Goal: Task Accomplishment & Management: Complete application form

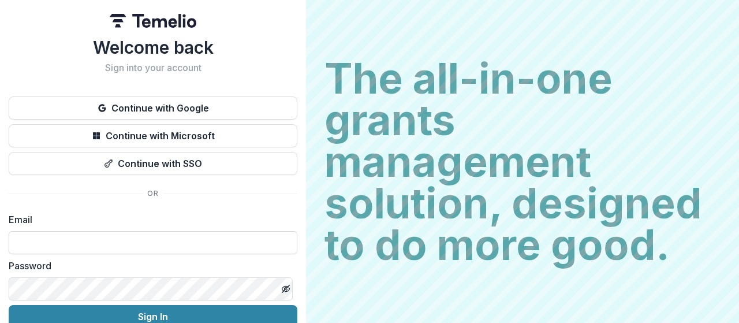
click at [147, 238] on input at bounding box center [153, 242] width 289 height 23
type input "**********"
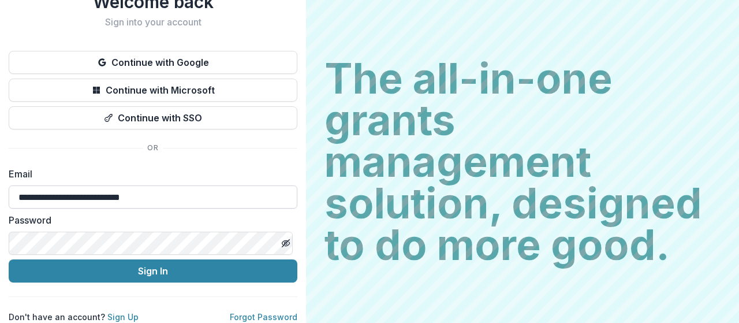
click at [130, 188] on input "**********" at bounding box center [153, 196] width 289 height 23
click at [249, 145] on div "Welcome back Sign into your account Continue with Google Continue with Microsof…" at bounding box center [153, 156] width 289 height 331
click at [69, 190] on input at bounding box center [153, 196] width 289 height 23
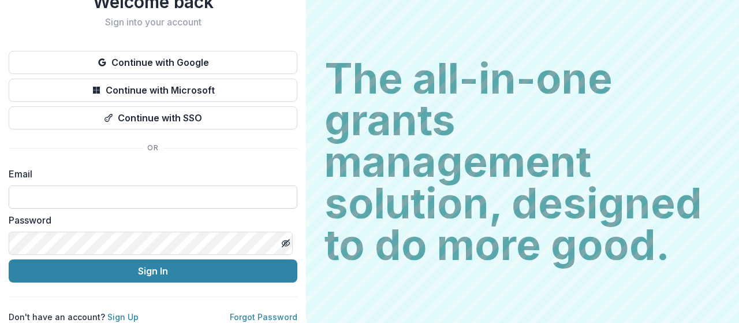
type input "**********"
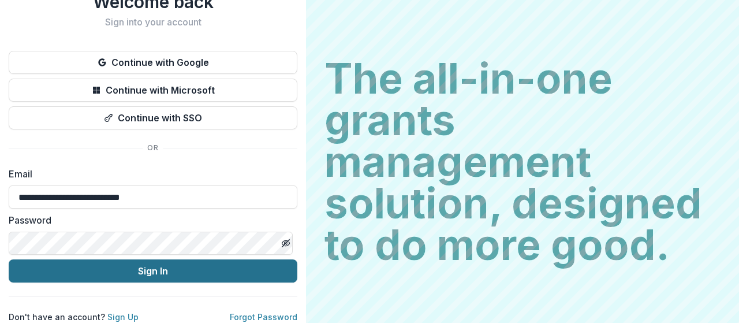
click at [160, 260] on button "Sign In" at bounding box center [153, 270] width 289 height 23
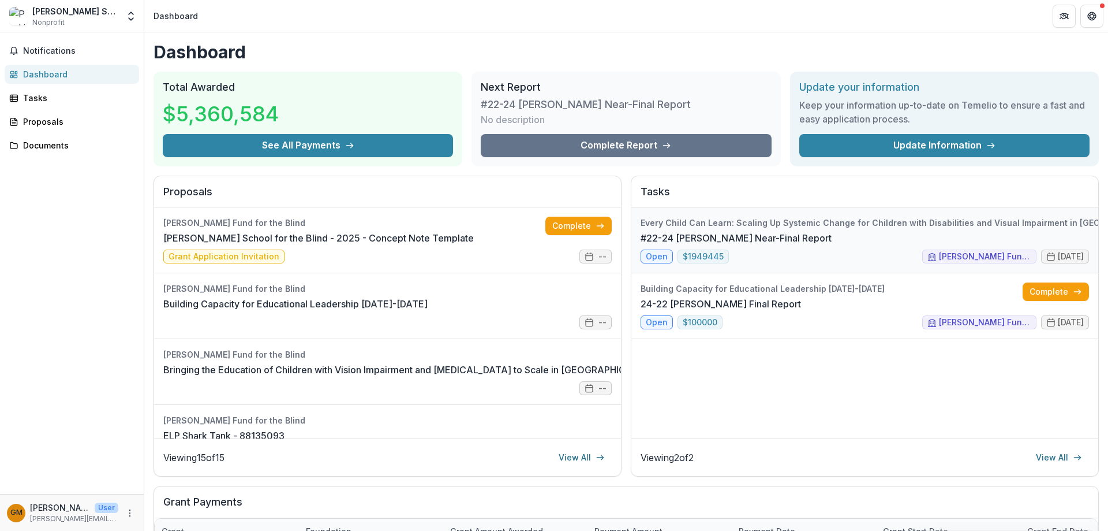
click at [655, 245] on link "#22-24 [PERSON_NAME] Near-Final Report" at bounding box center [736, 238] width 191 height 14
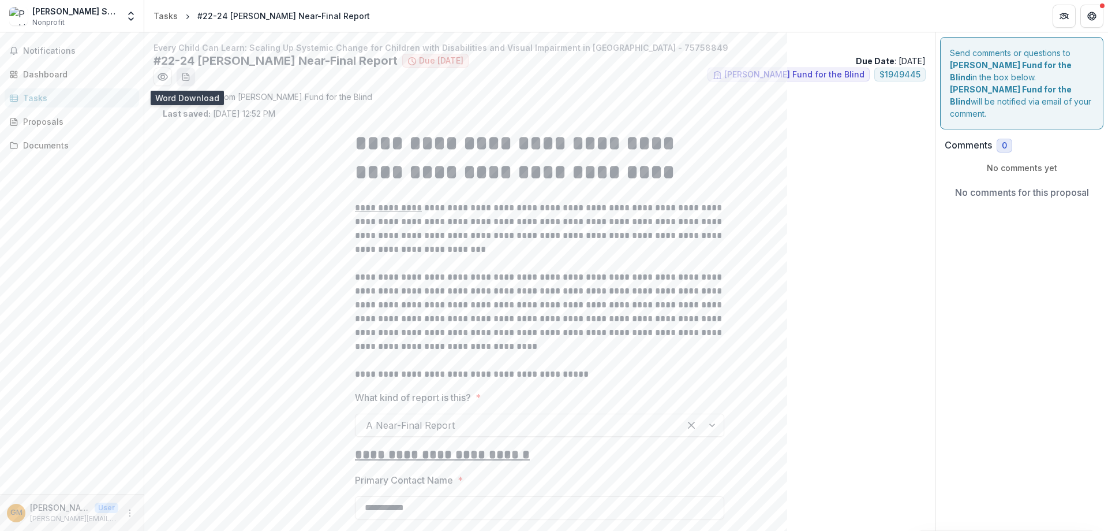
click at [185, 77] on line "download-word-button" at bounding box center [185, 77] width 3 height 0
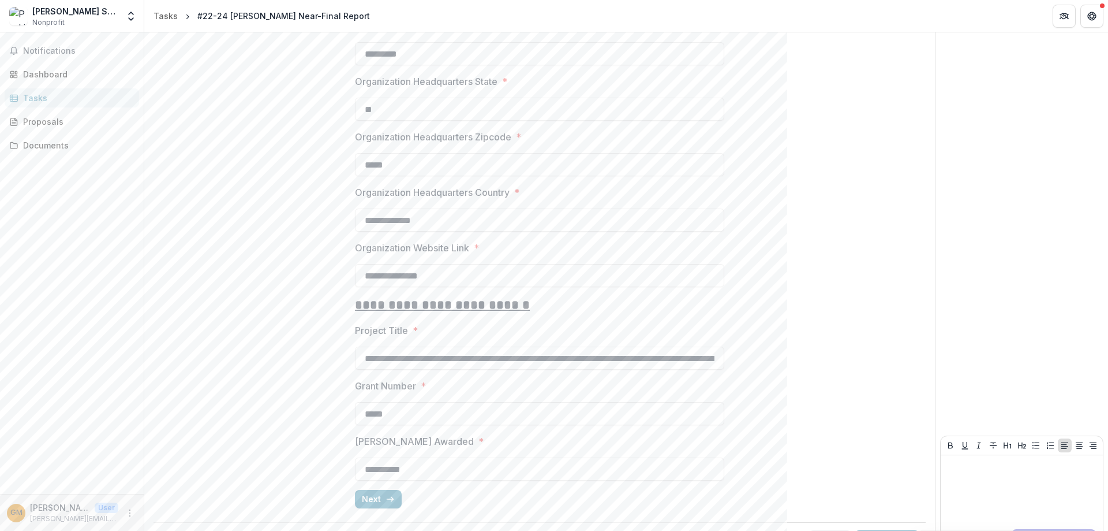
scroll to position [952, 0]
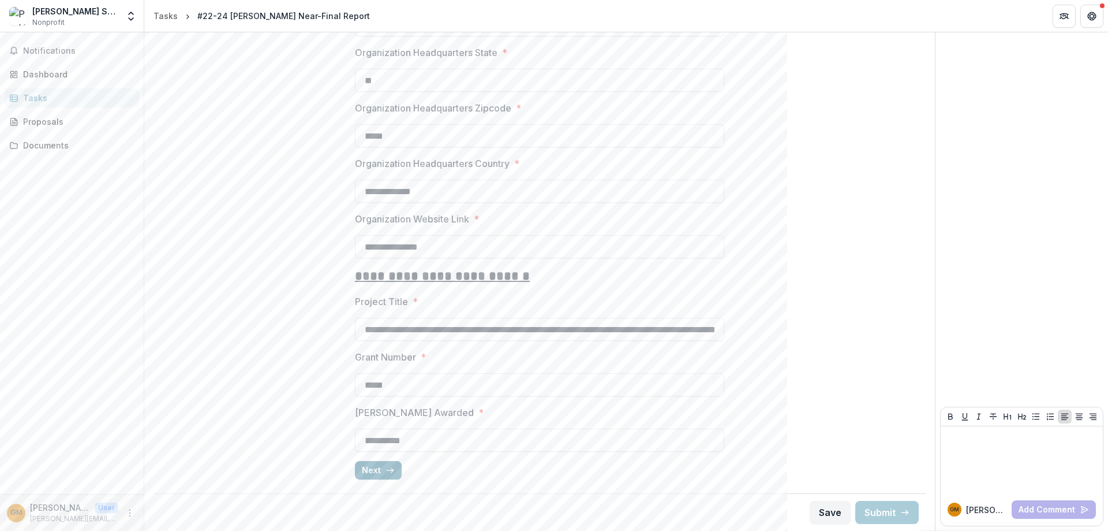
click at [383, 322] on button "Next" at bounding box center [378, 470] width 47 height 18
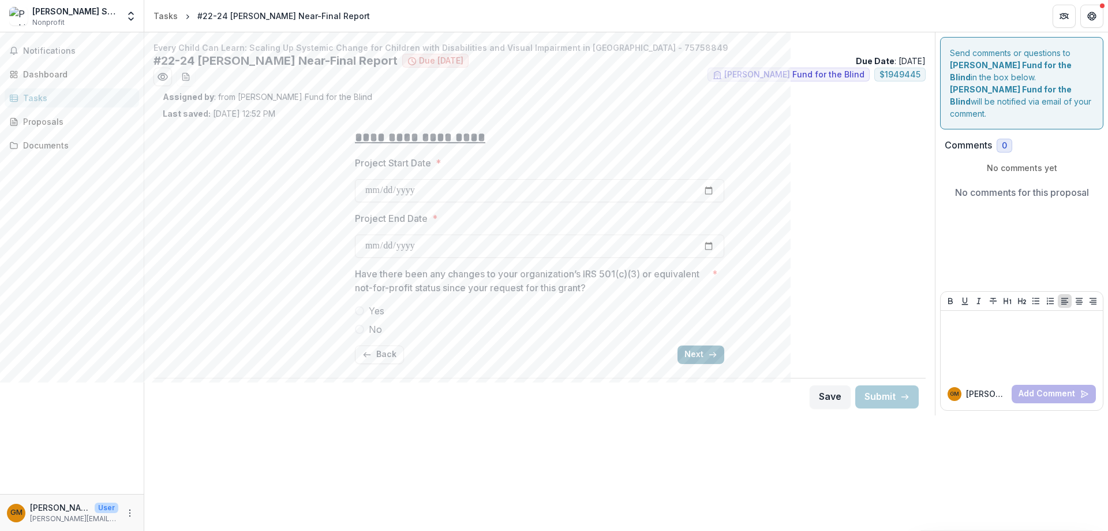
click at [696, 322] on button "Next" at bounding box center [701, 354] width 47 height 18
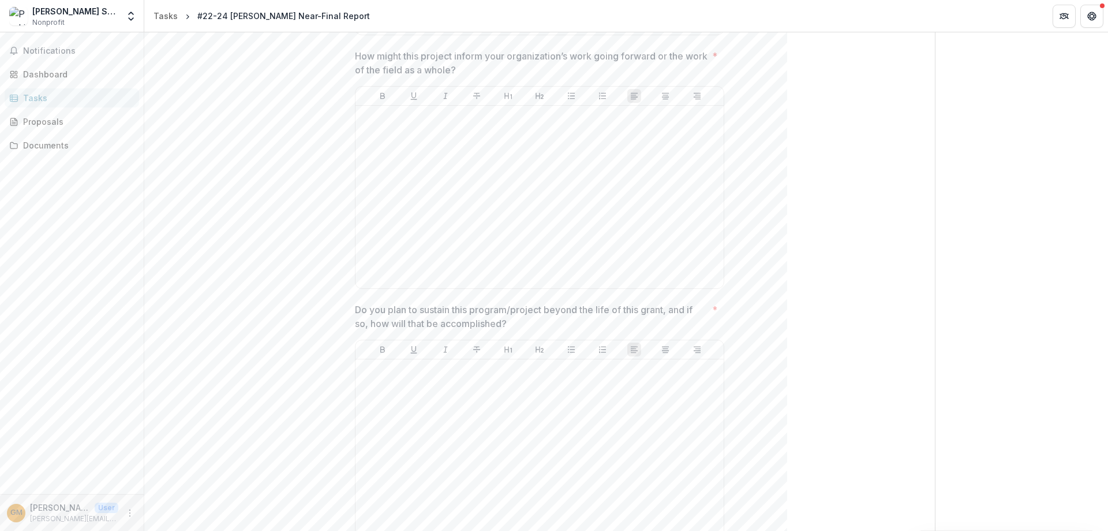
scroll to position [1951, 0]
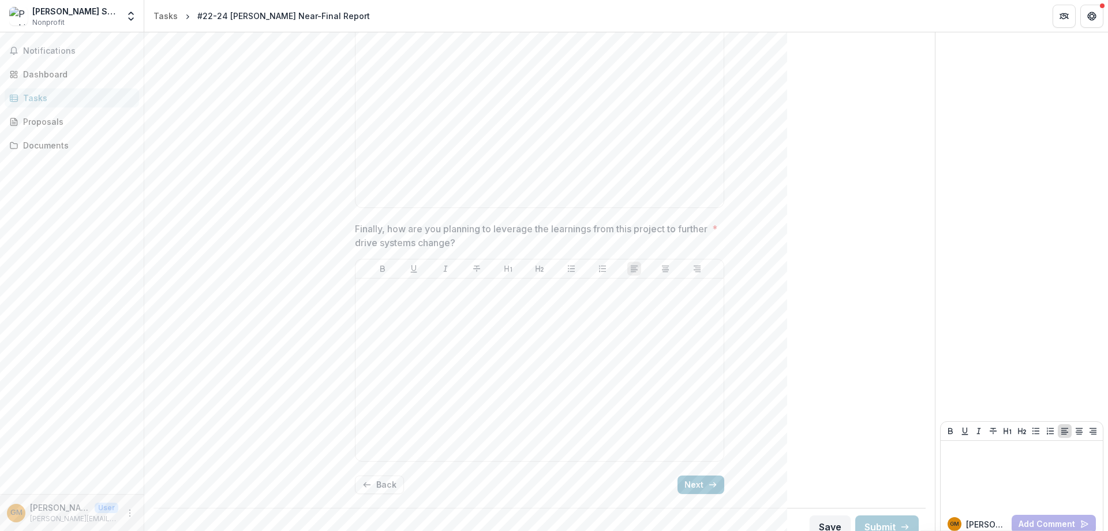
drag, startPoint x: 717, startPoint y: 472, endPoint x: 728, endPoint y: 455, distance: 20.0
click at [717, 322] on button "Next" at bounding box center [701, 484] width 47 height 18
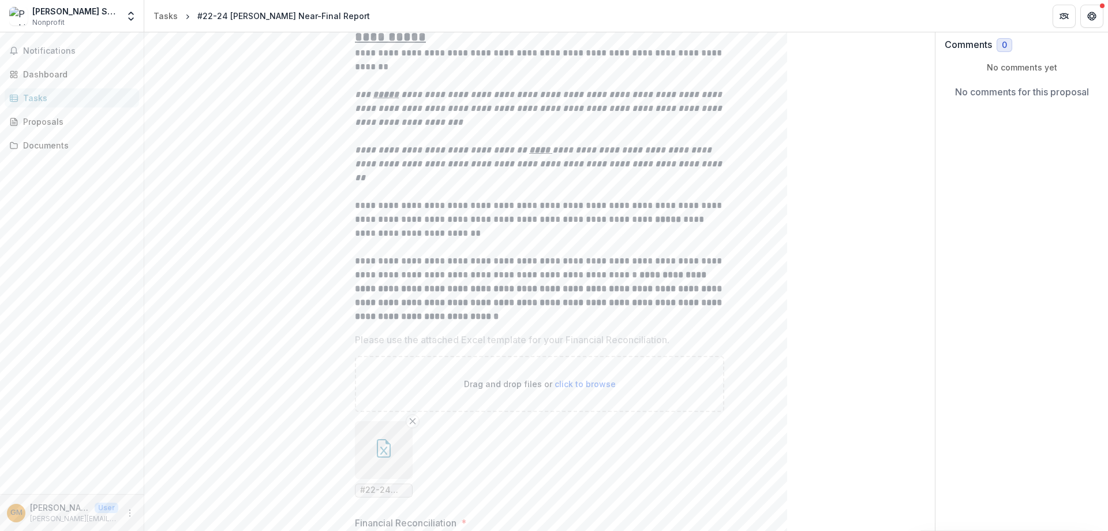
scroll to position [0, 0]
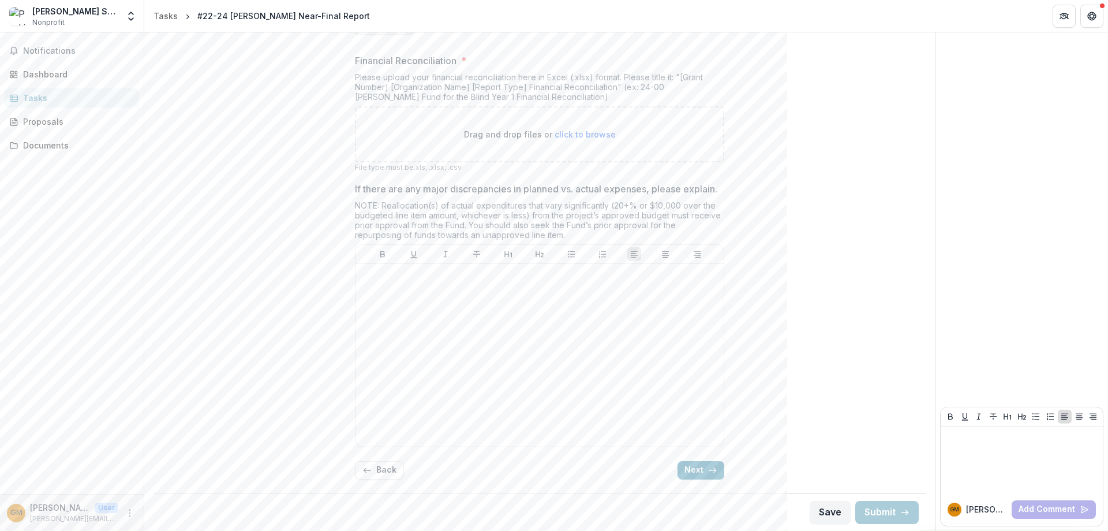
drag, startPoint x: 365, startPoint y: 472, endPoint x: 341, endPoint y: 458, distance: 27.9
click at [365, 322] on icon "button" at bounding box center [367, 469] width 9 height 9
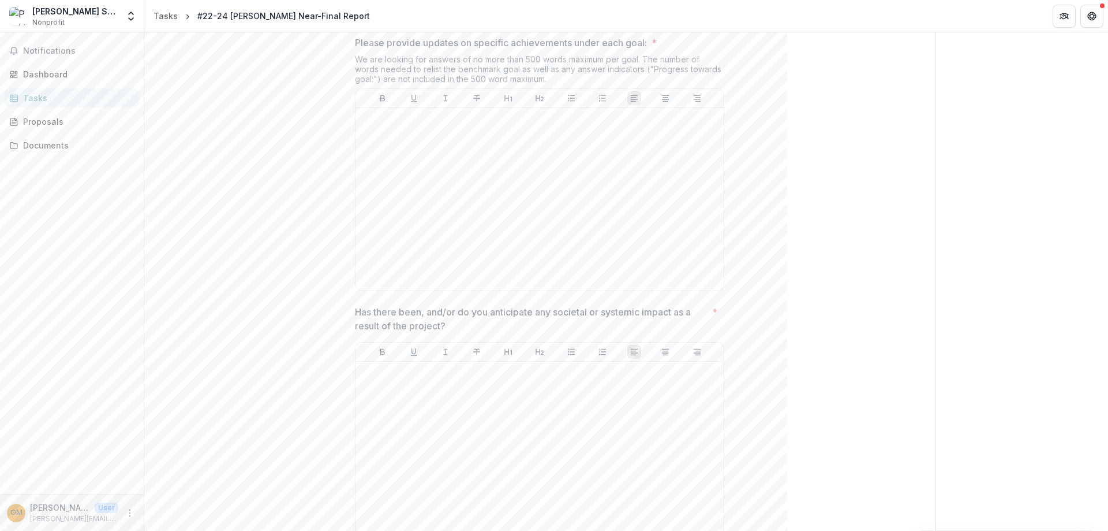
scroll to position [738, 0]
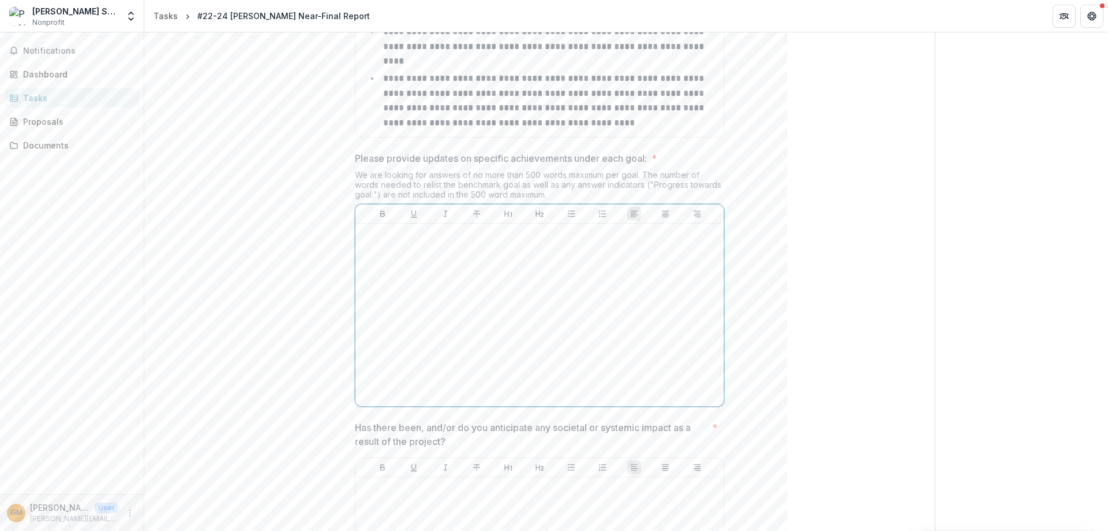
click at [378, 228] on p at bounding box center [539, 234] width 359 height 13
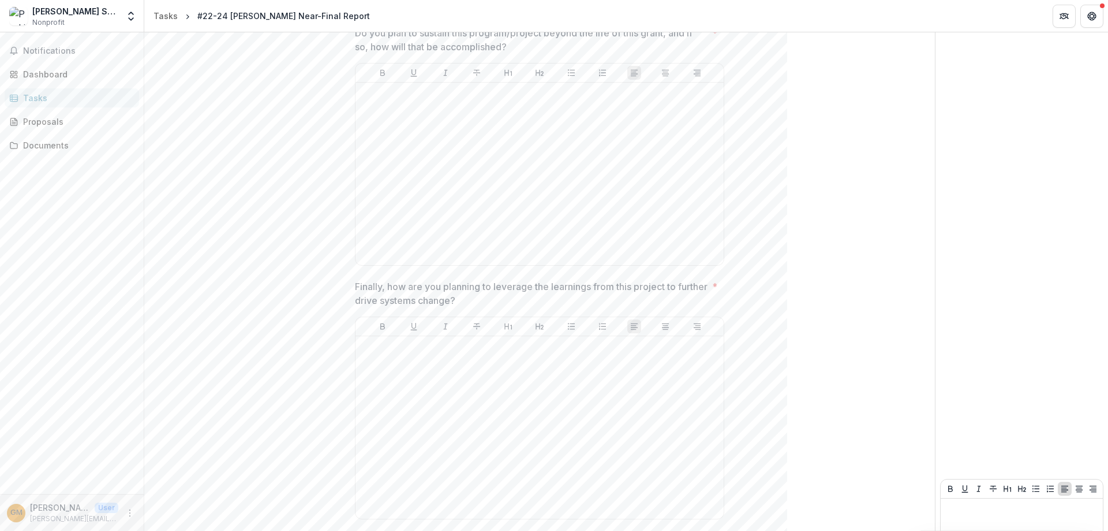
scroll to position [1951, 0]
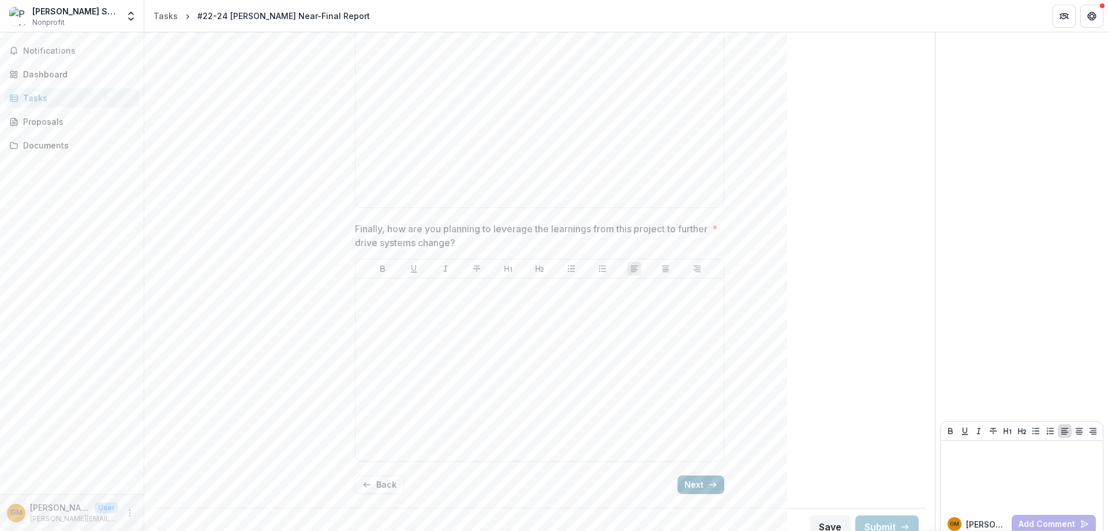
click at [702, 322] on button "Next" at bounding box center [701, 484] width 47 height 18
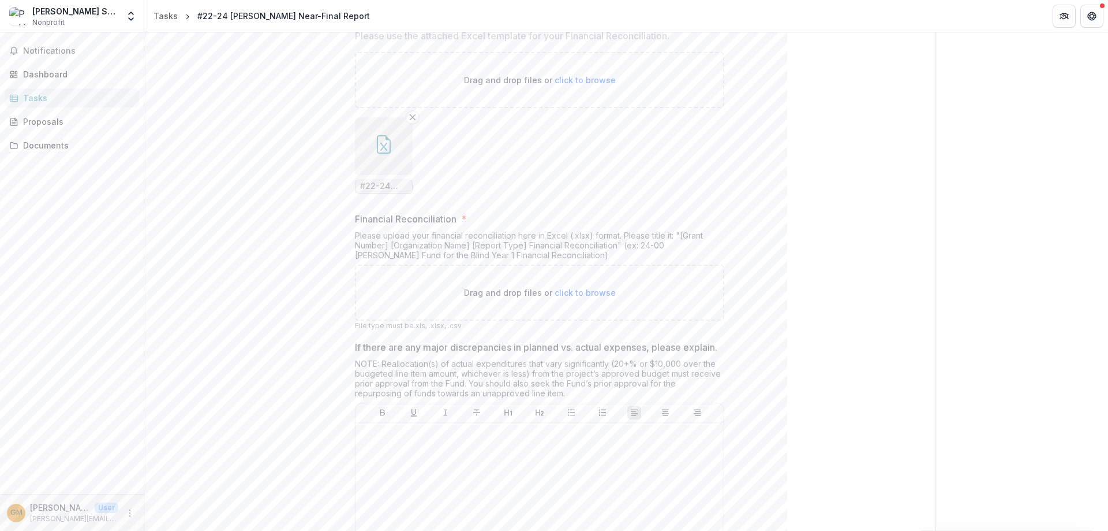
scroll to position [562, 0]
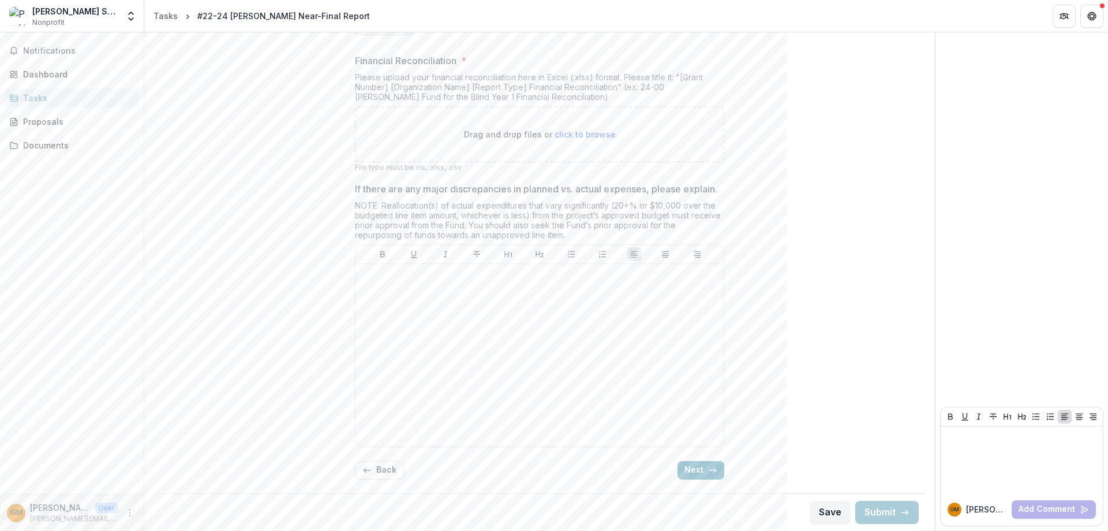
drag, startPoint x: 701, startPoint y: 476, endPoint x: 701, endPoint y: 465, distance: 11.6
click at [701, 322] on button "Next" at bounding box center [701, 470] width 47 height 18
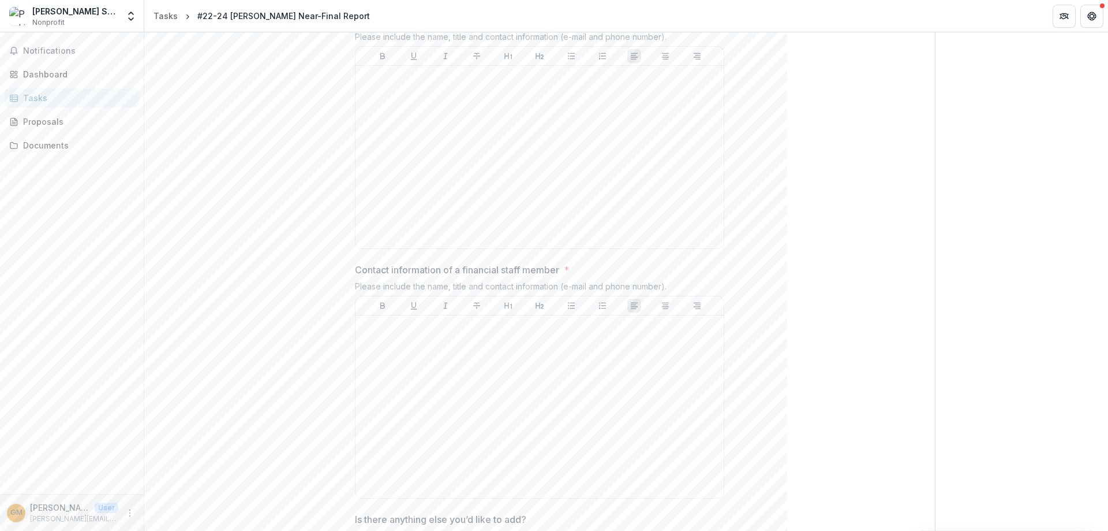
scroll to position [931, 0]
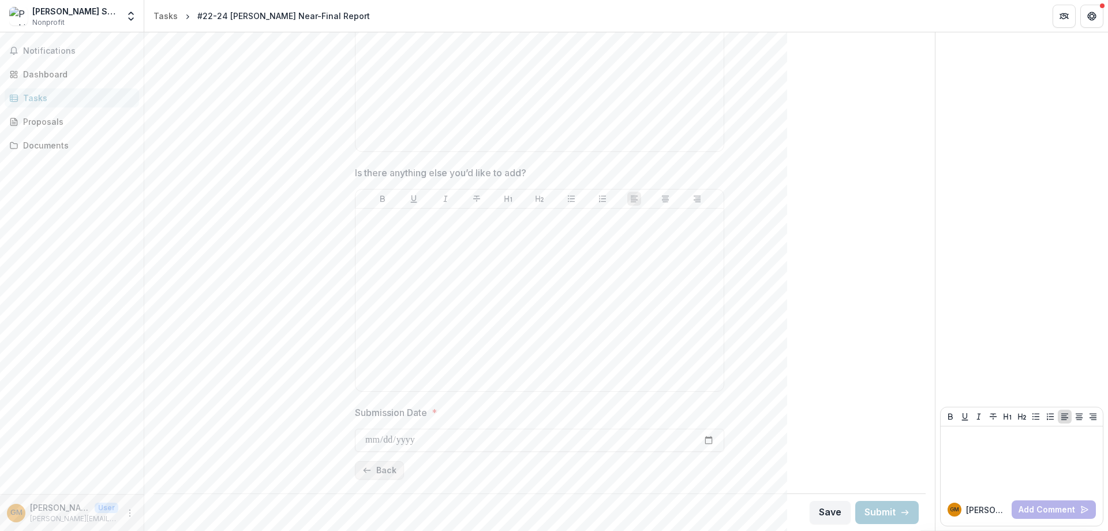
click at [376, 322] on button "Back" at bounding box center [379, 470] width 49 height 18
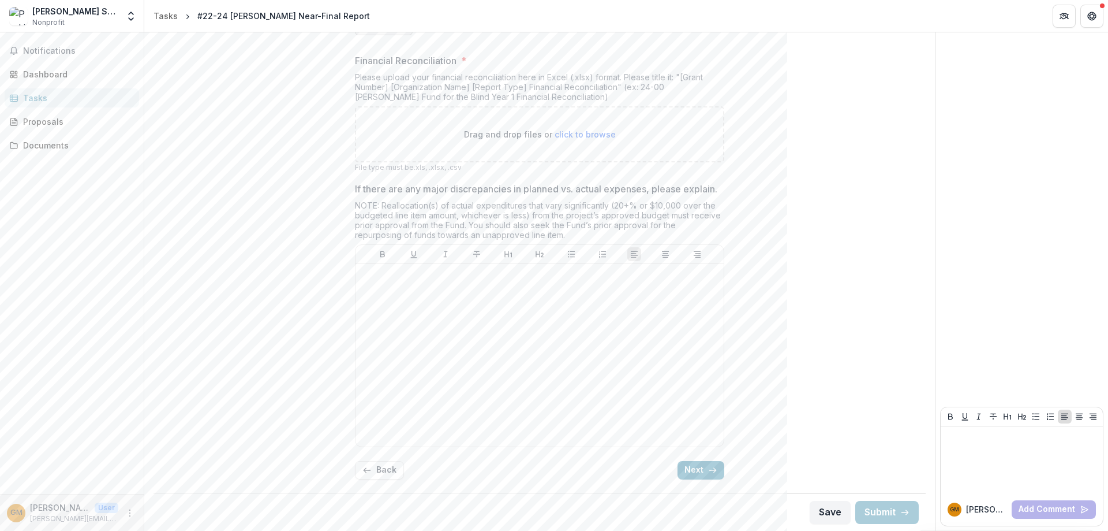
scroll to position [562, 0]
click at [390, 322] on button "Back" at bounding box center [379, 470] width 49 height 18
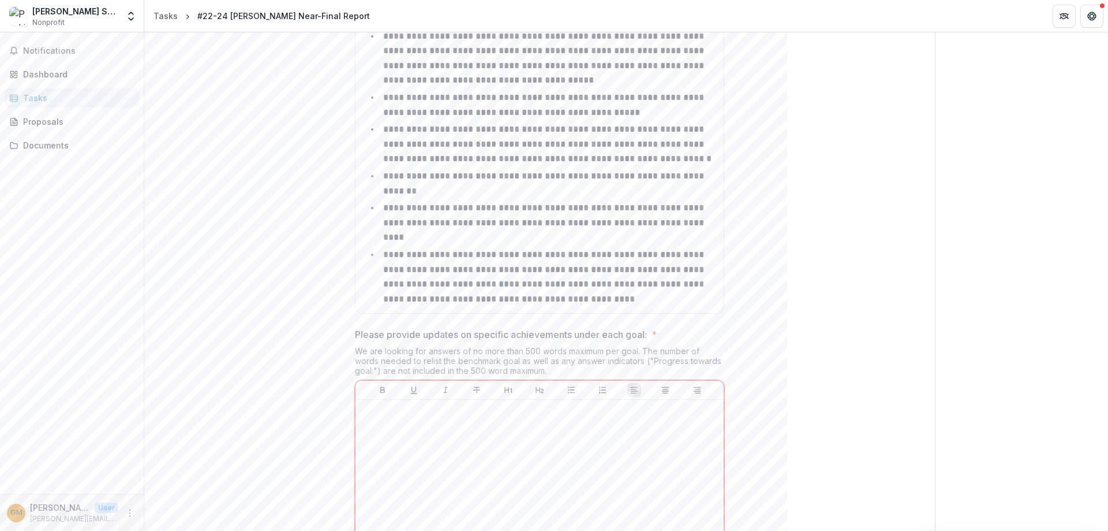
scroll to position [1963, 0]
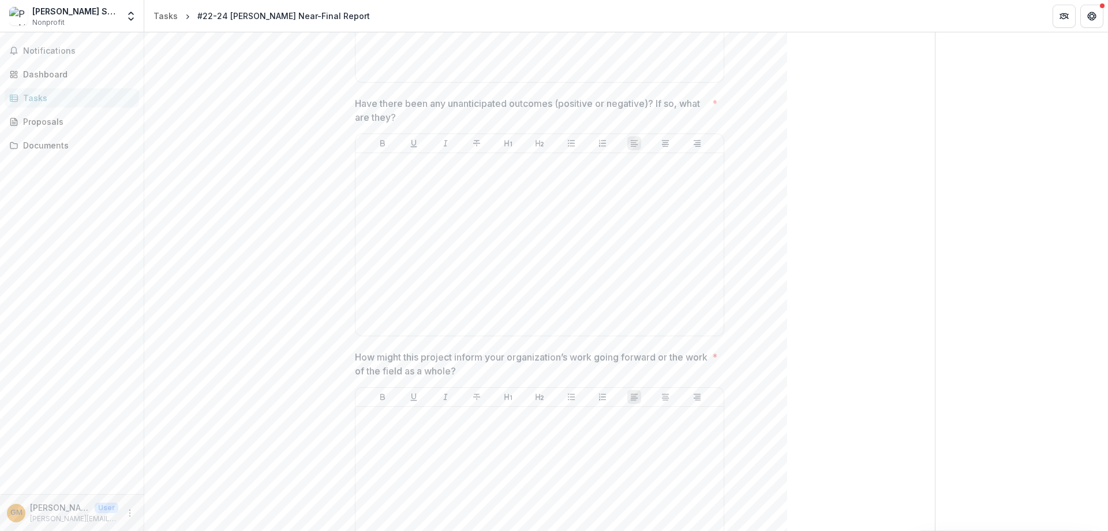
scroll to position [1270, 0]
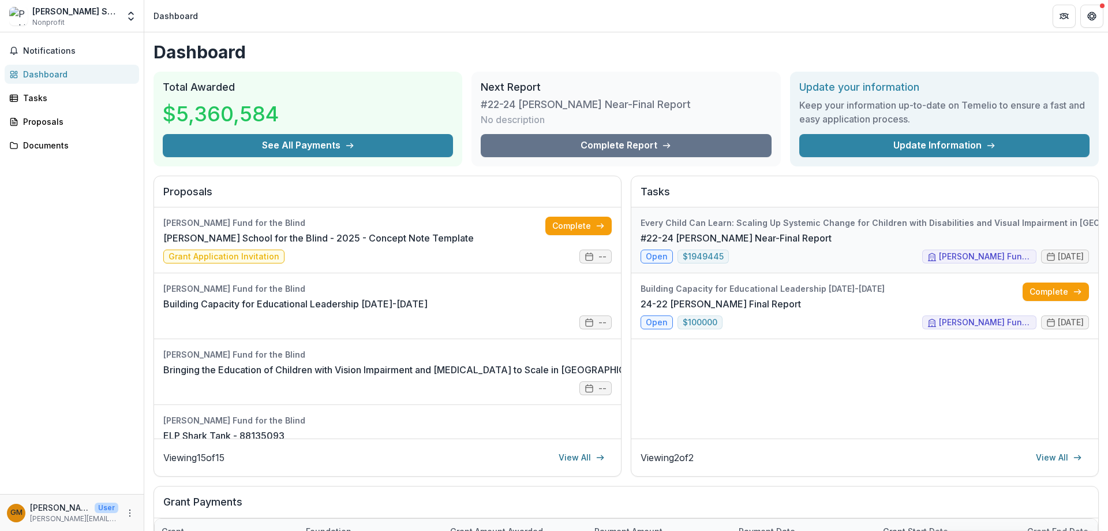
click at [766, 231] on link "#22-24 [PERSON_NAME] Near-Final Report" at bounding box center [736, 238] width 191 height 14
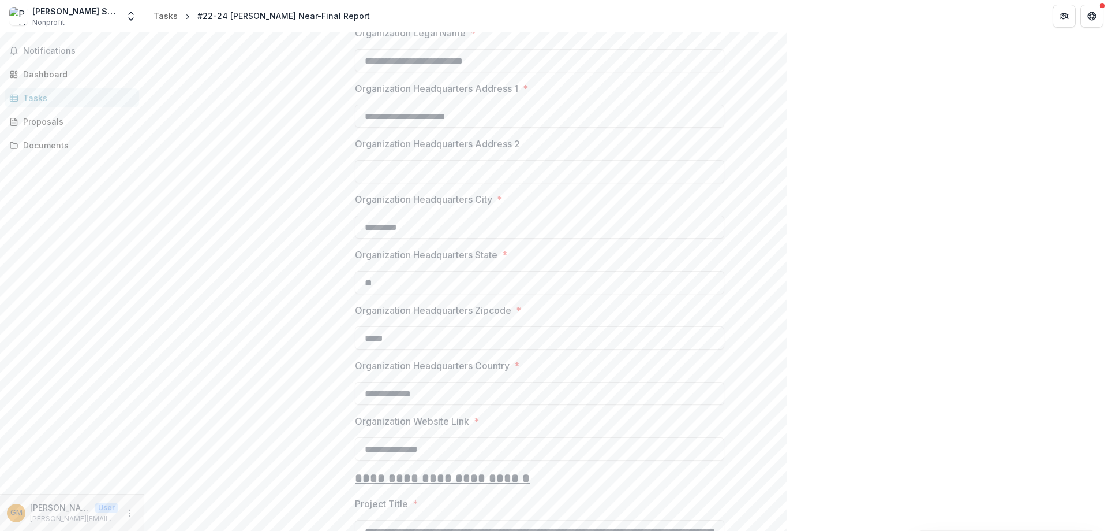
scroll to position [952, 0]
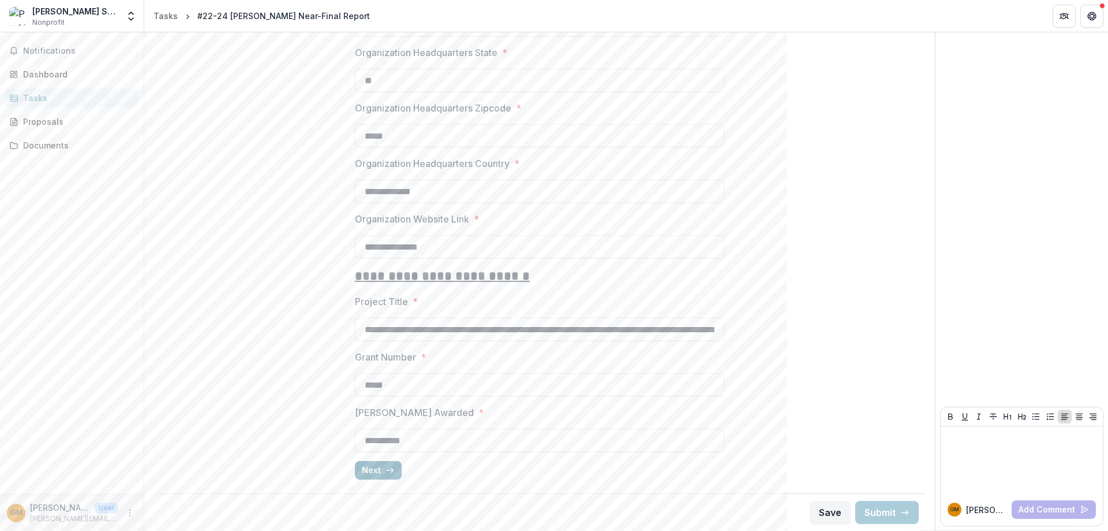
click at [380, 469] on button "Next" at bounding box center [378, 470] width 47 height 18
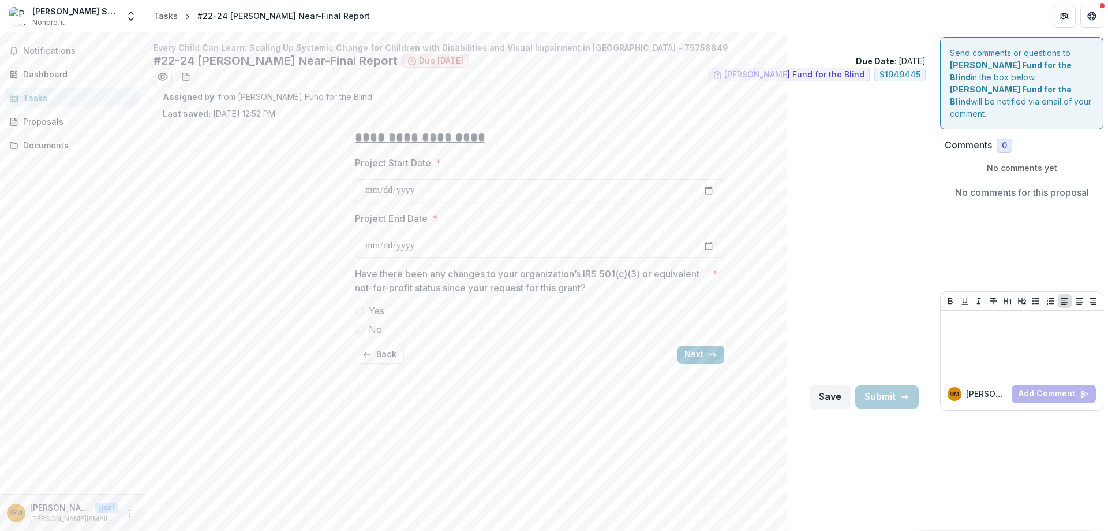
scroll to position [0, 0]
click at [712, 359] on button "Next" at bounding box center [701, 354] width 47 height 18
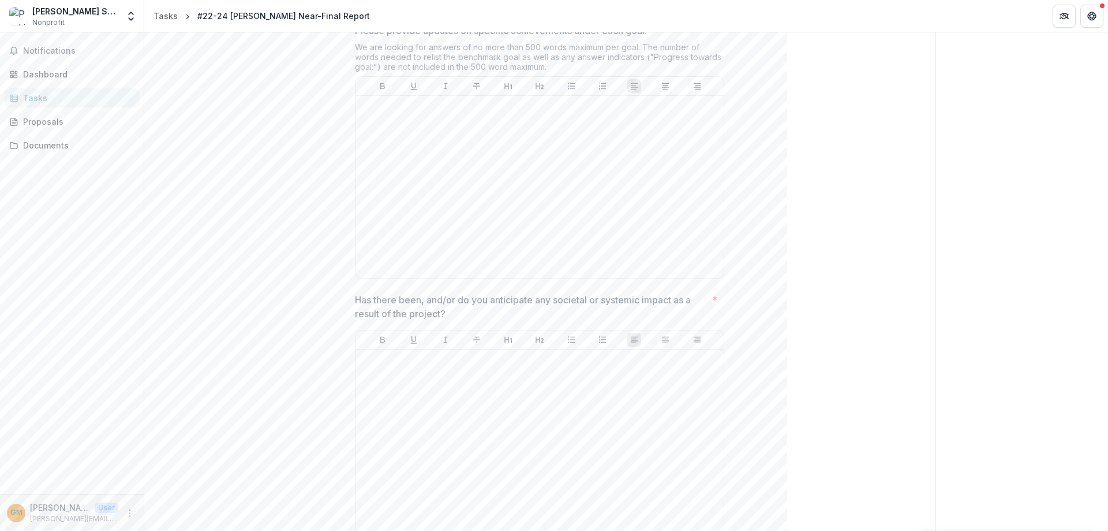
scroll to position [808, 0]
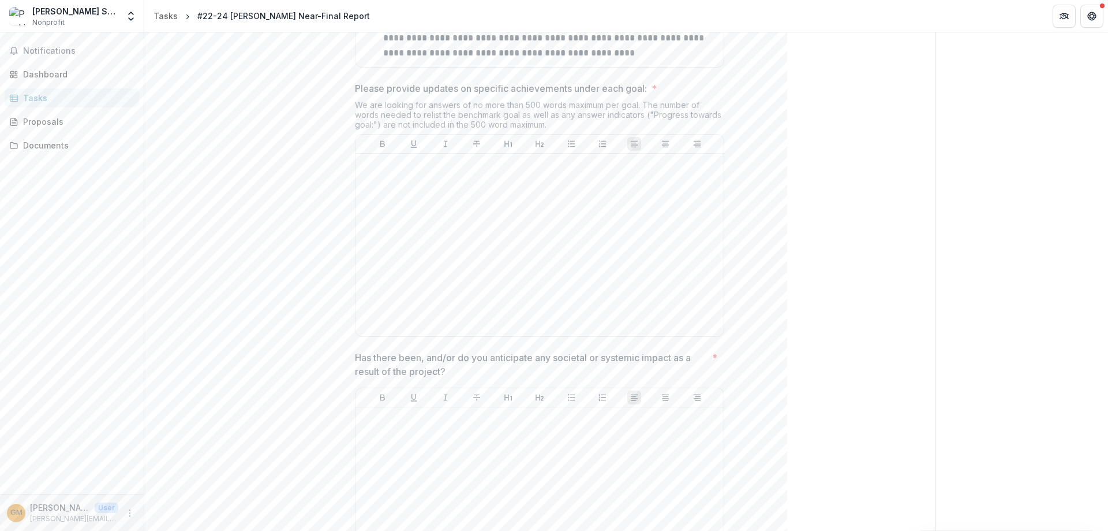
click at [22, 14] on img at bounding box center [18, 16] width 18 height 18
click at [28, 74] on div "Dashboard" at bounding box center [76, 74] width 107 height 12
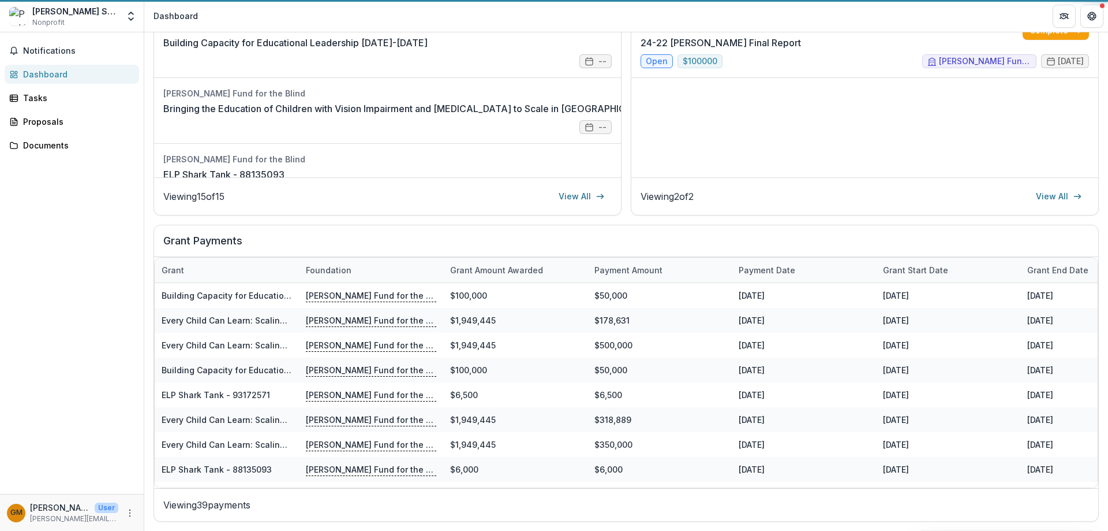
scroll to position [261, 0]
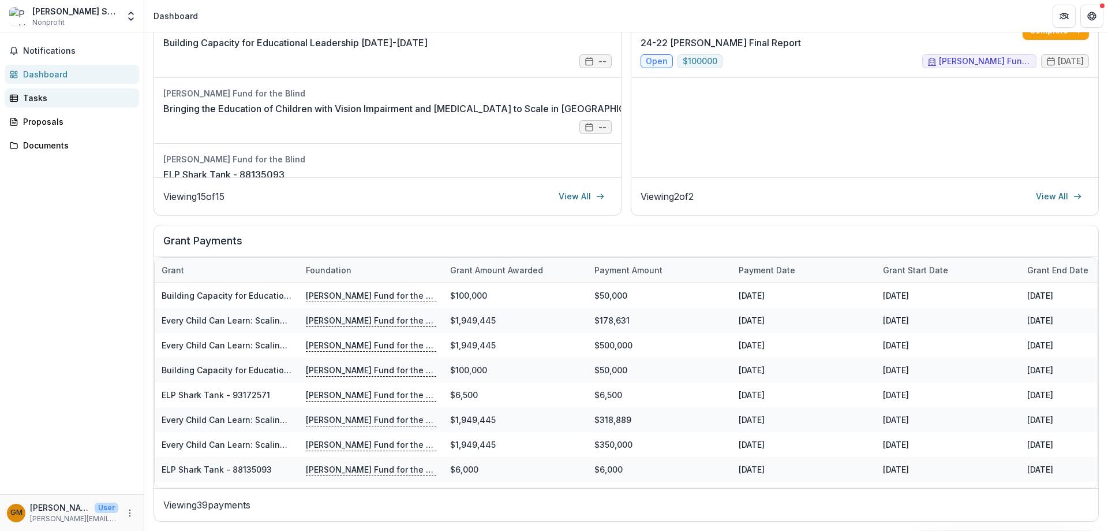
click at [31, 98] on div "Tasks" at bounding box center [76, 98] width 107 height 12
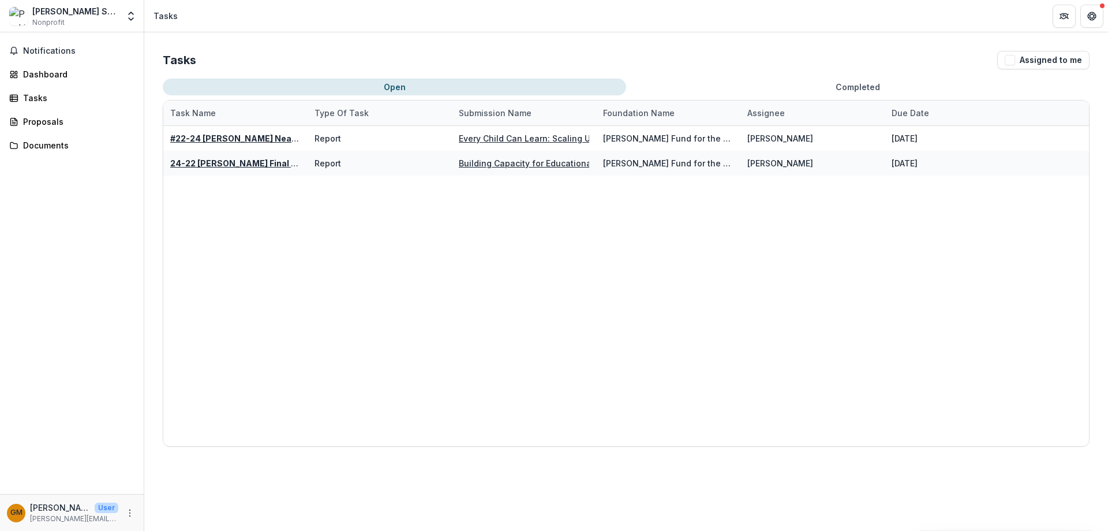
click at [857, 88] on button "Completed" at bounding box center [858, 87] width 464 height 17
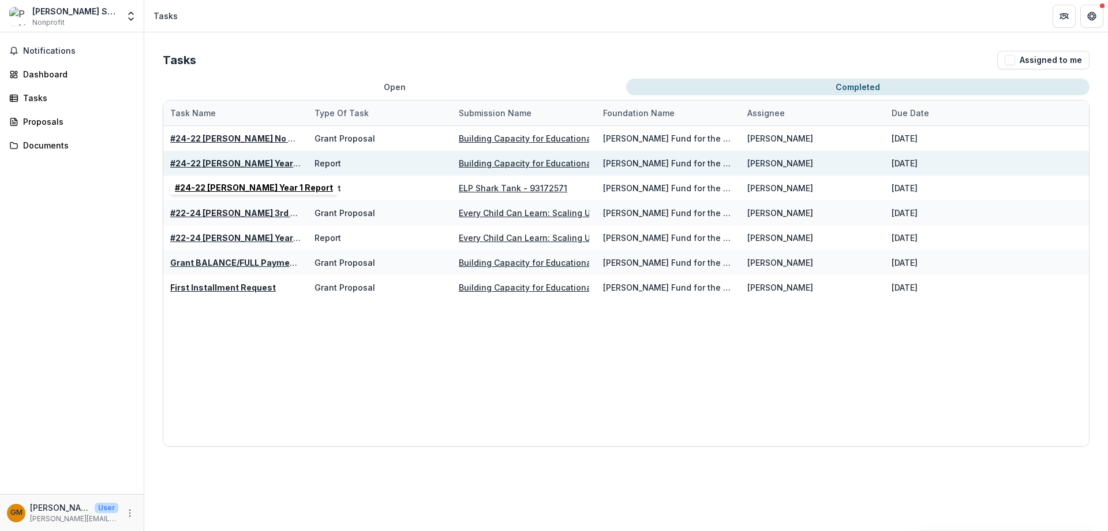
click at [239, 160] on u "#24-22 [PERSON_NAME] Year 1 Report" at bounding box center [249, 163] width 158 height 10
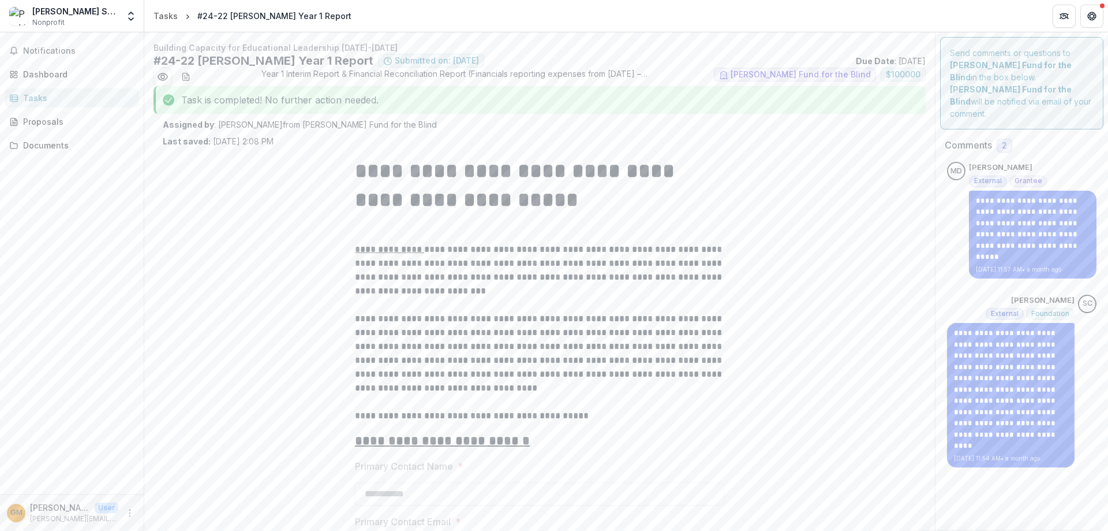
type input "********"
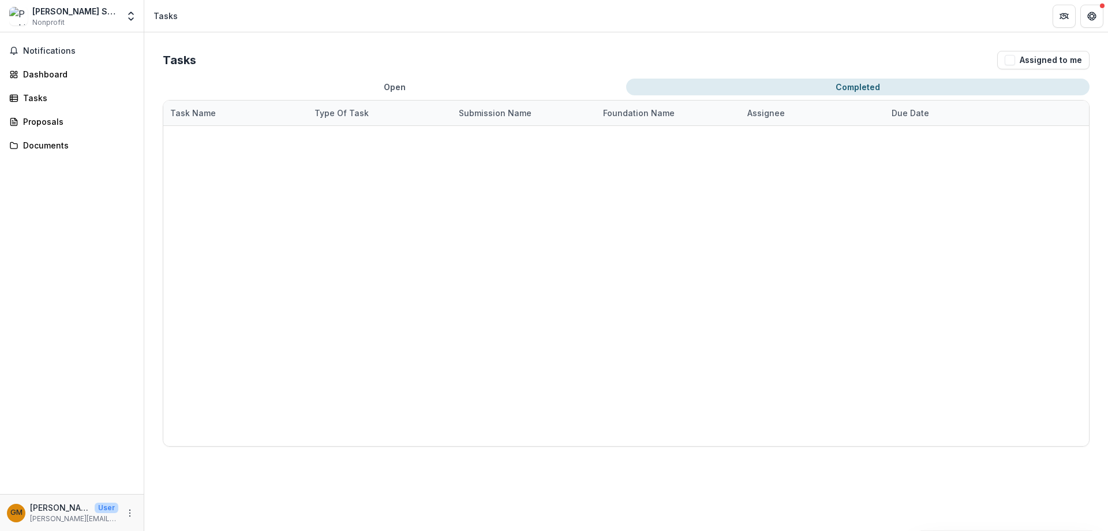
click at [850, 91] on button "Completed" at bounding box center [858, 87] width 464 height 17
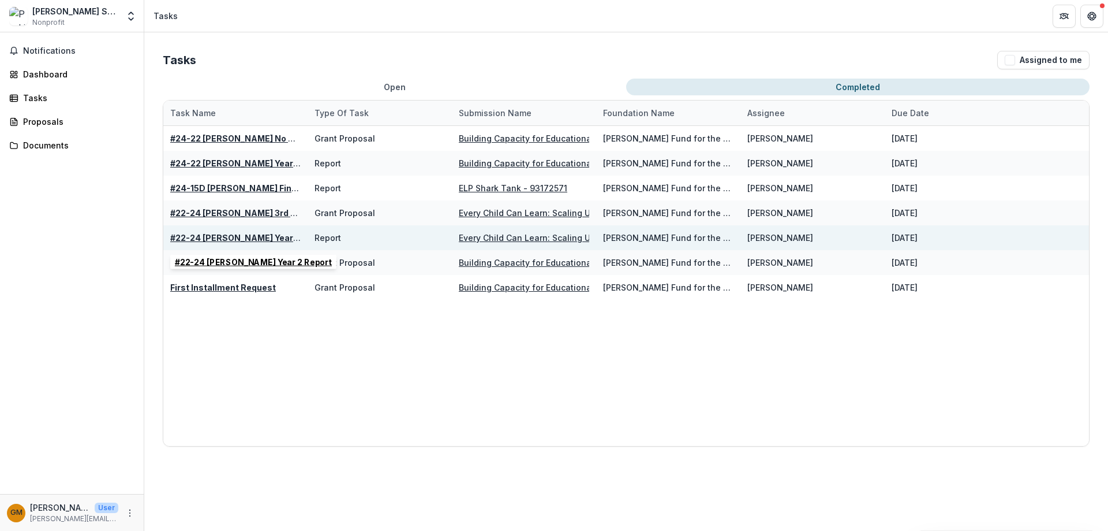
click at [241, 238] on u "#22-24 [PERSON_NAME] Year 2 Report" at bounding box center [250, 238] width 160 height 10
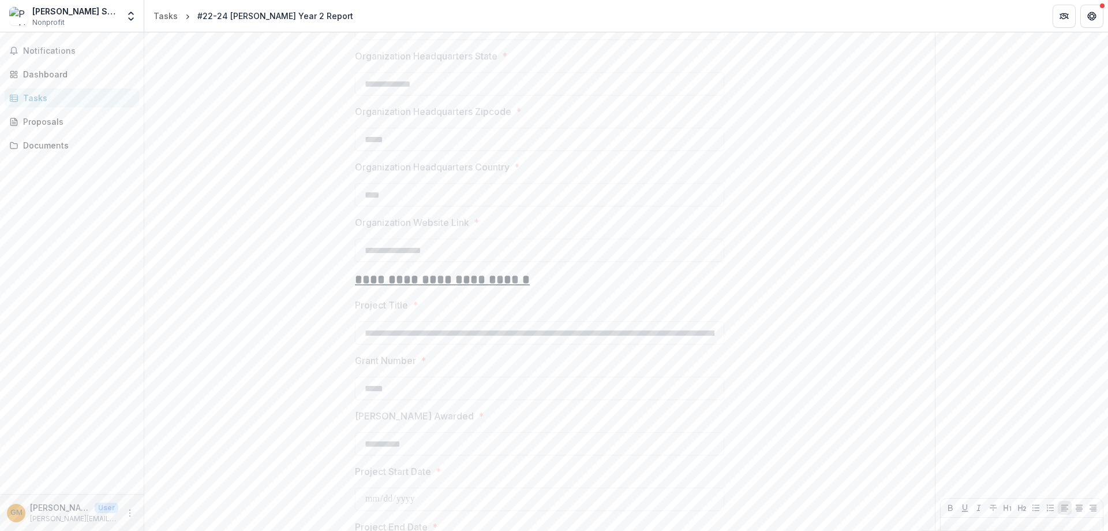
scroll to position [957, 0]
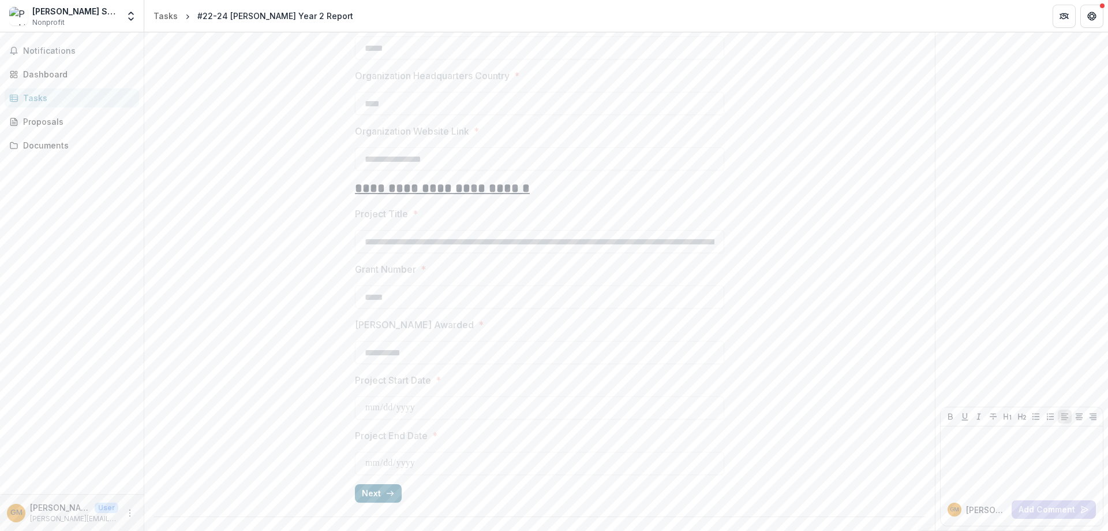
click at [375, 490] on button "Next" at bounding box center [378, 493] width 47 height 18
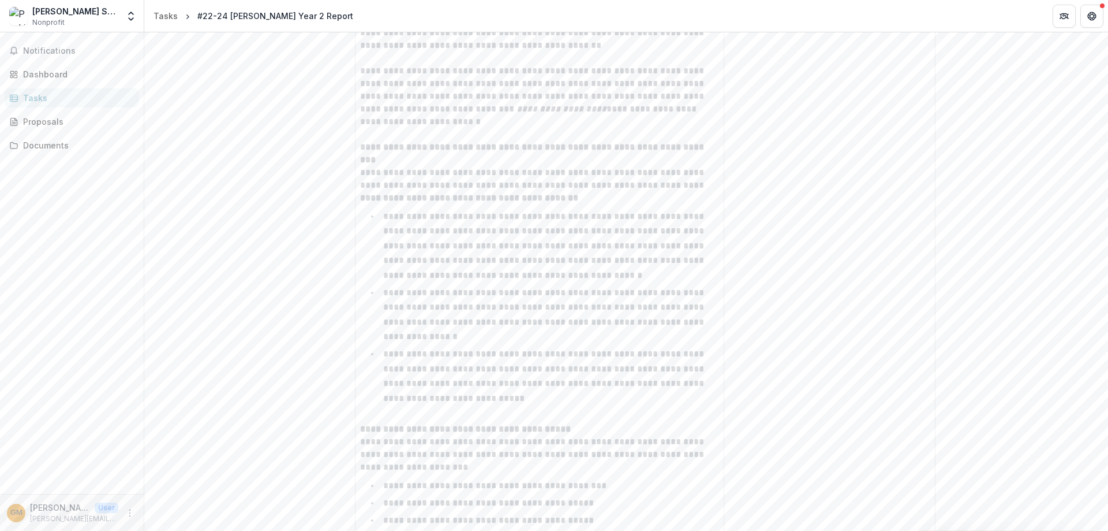
scroll to position [5857, 0]
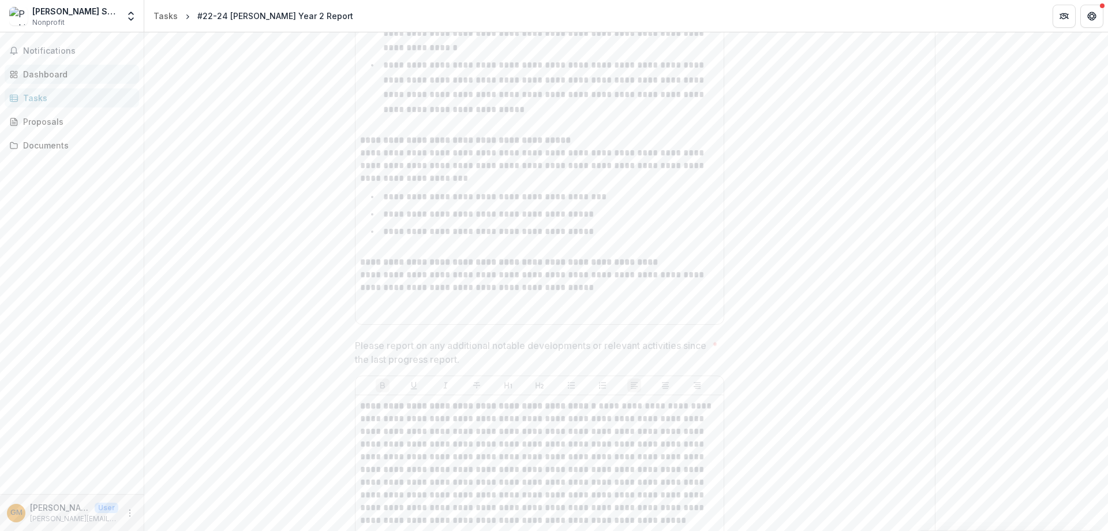
click at [49, 75] on div "Dashboard" at bounding box center [76, 74] width 107 height 12
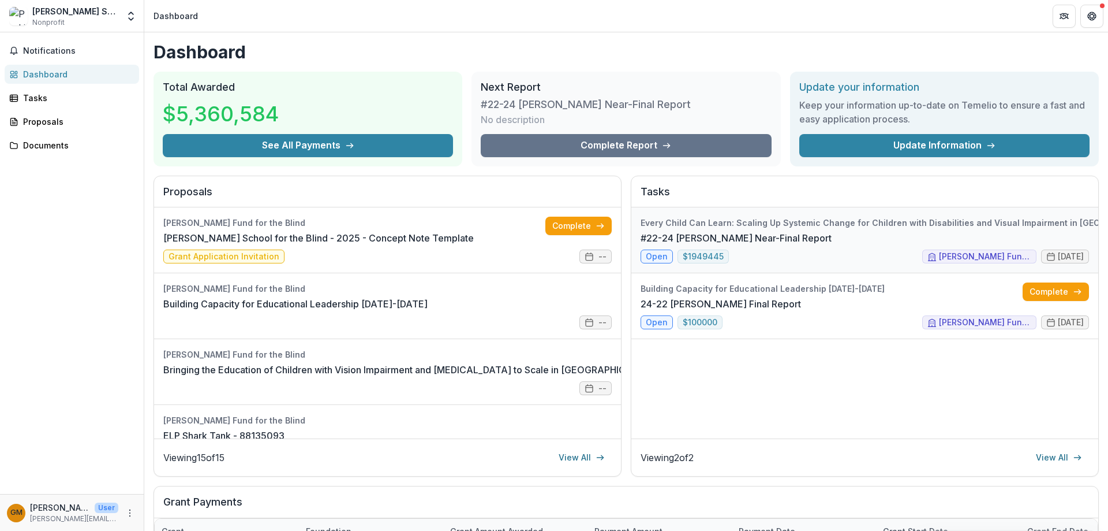
click at [744, 231] on link "#22-24 [PERSON_NAME] Near-Final Report" at bounding box center [736, 238] width 191 height 14
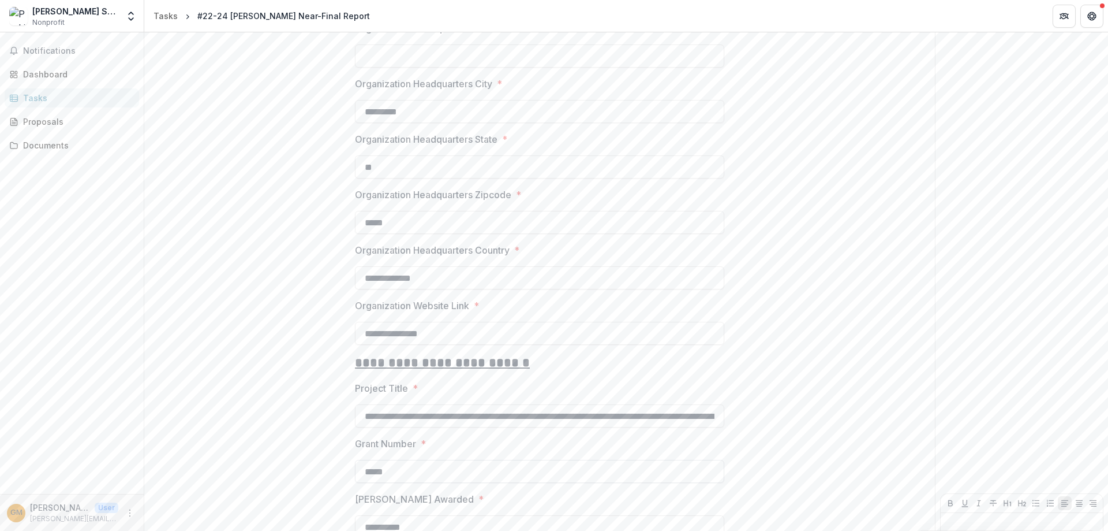
scroll to position [952, 0]
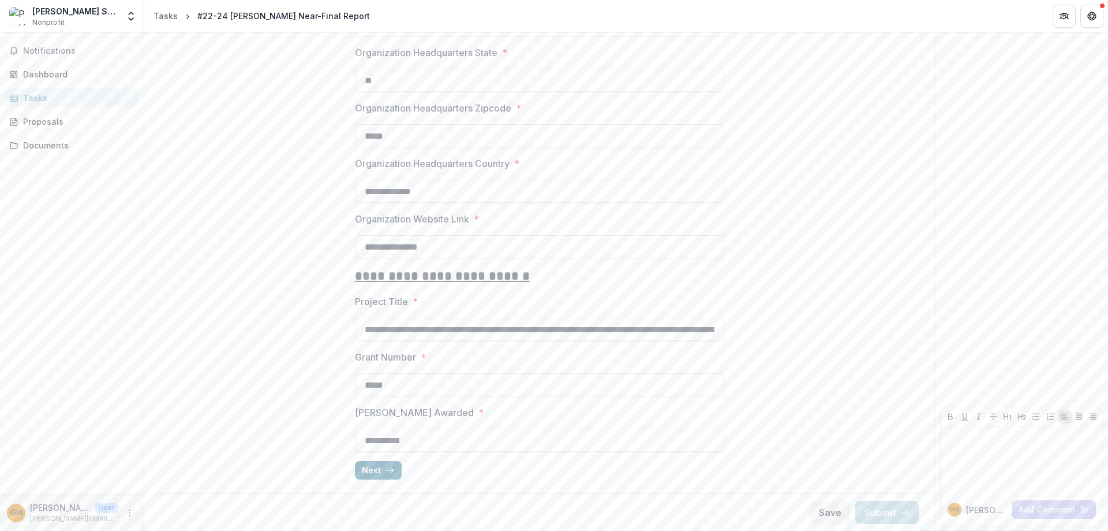
click at [372, 468] on button "Next" at bounding box center [378, 470] width 47 height 18
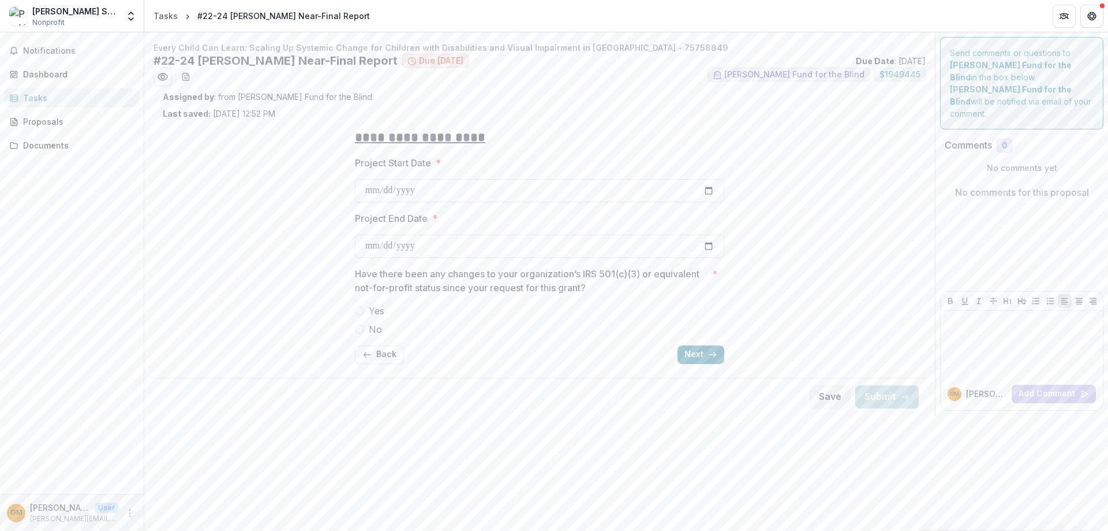
scroll to position [0, 0]
click at [701, 359] on button "Next" at bounding box center [701, 354] width 47 height 18
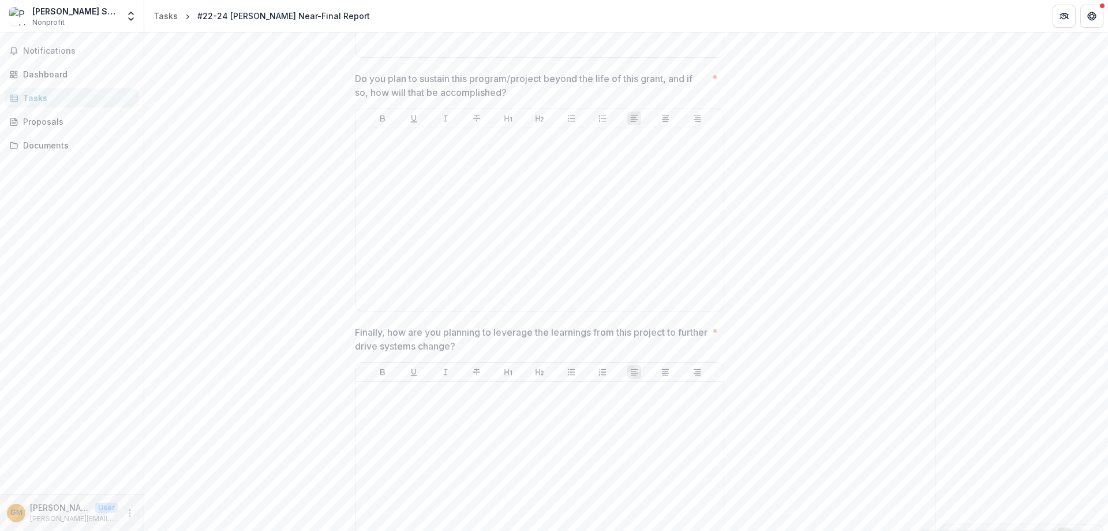
scroll to position [1951, 0]
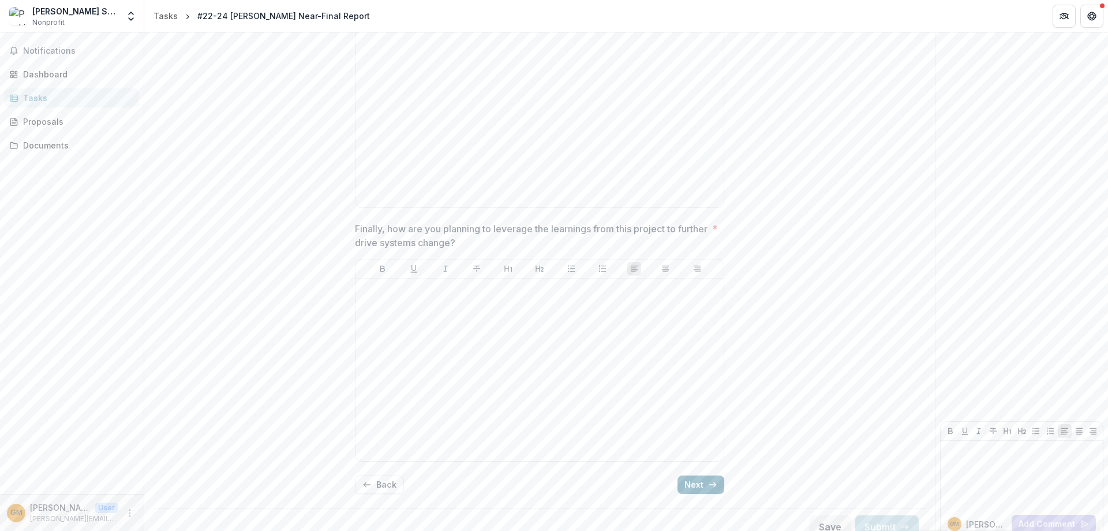
click at [708, 480] on icon "button" at bounding box center [712, 484] width 9 height 9
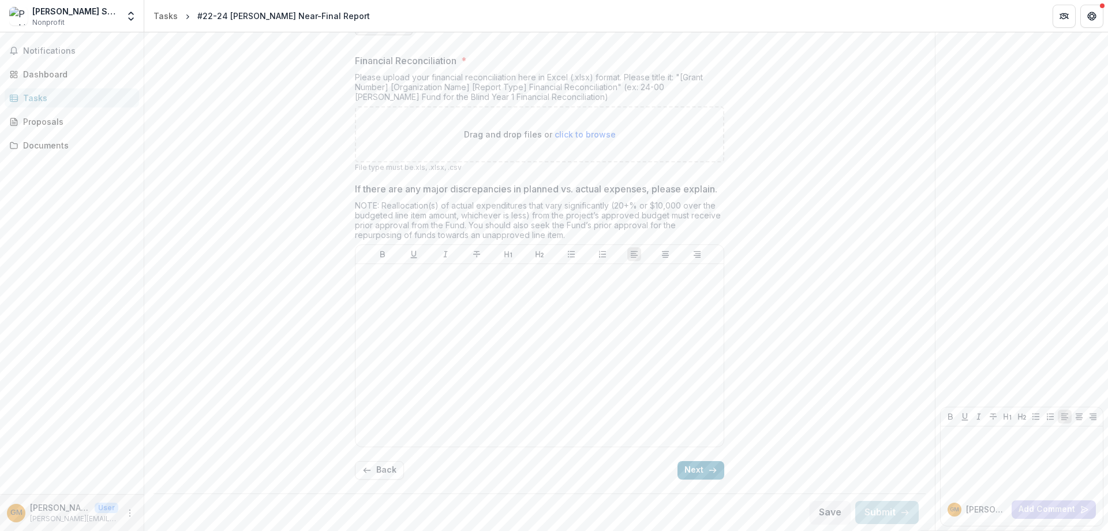
scroll to position [562, 0]
click at [696, 469] on button "Next" at bounding box center [701, 470] width 47 height 18
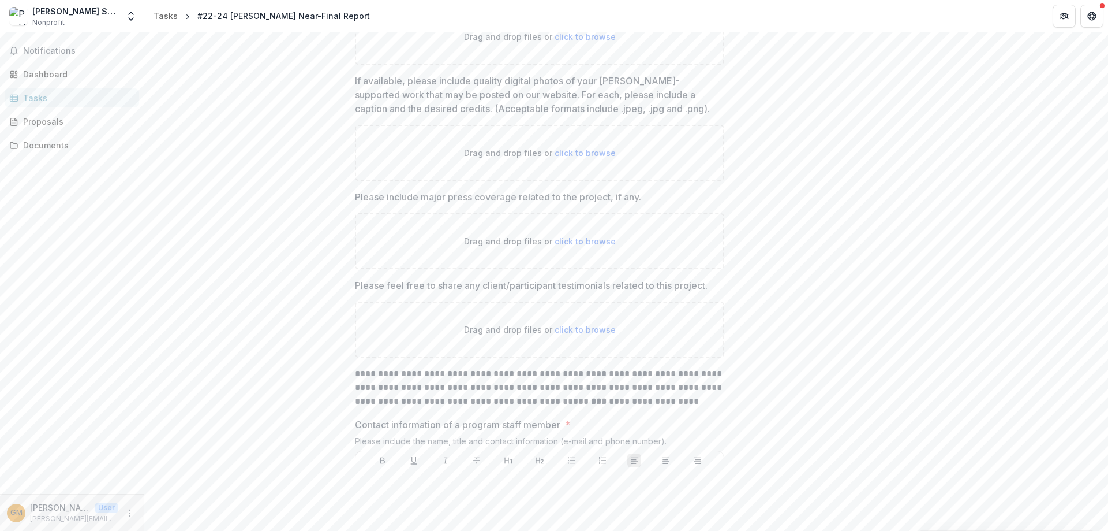
scroll to position [0, 0]
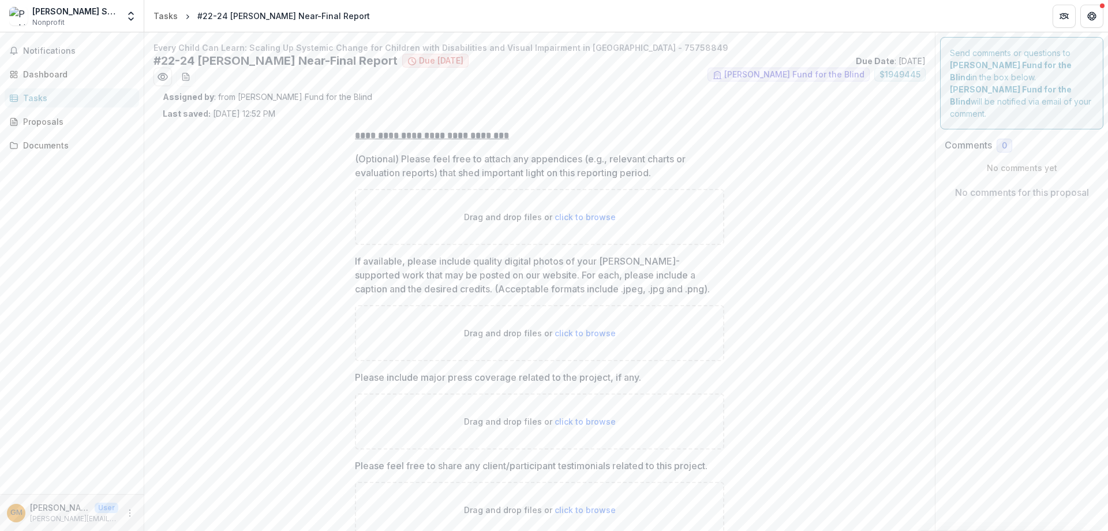
click at [46, 100] on div "Tasks" at bounding box center [76, 98] width 107 height 12
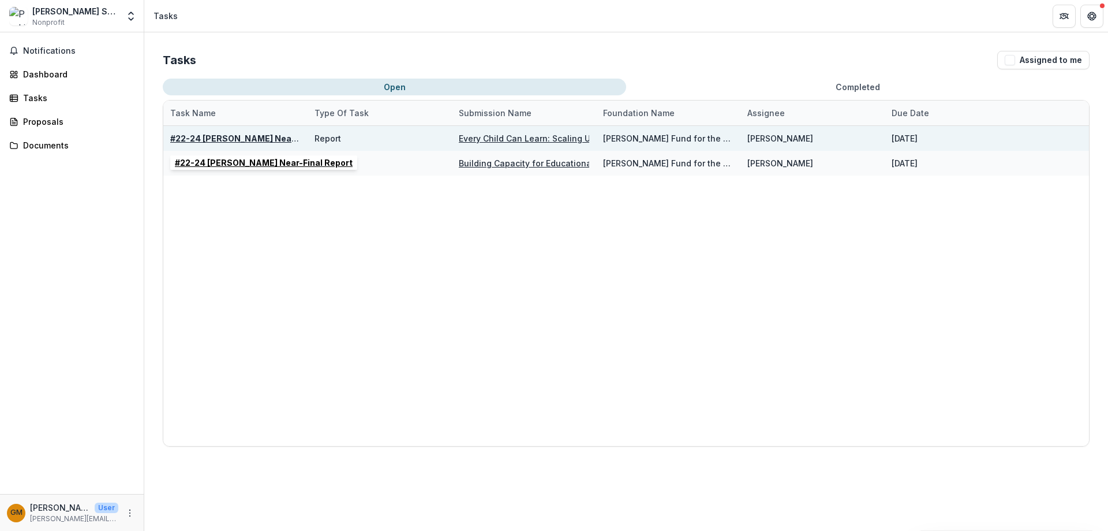
click at [233, 135] on u "#22-24 [PERSON_NAME] Near-Final Report" at bounding box center [259, 138] width 178 height 10
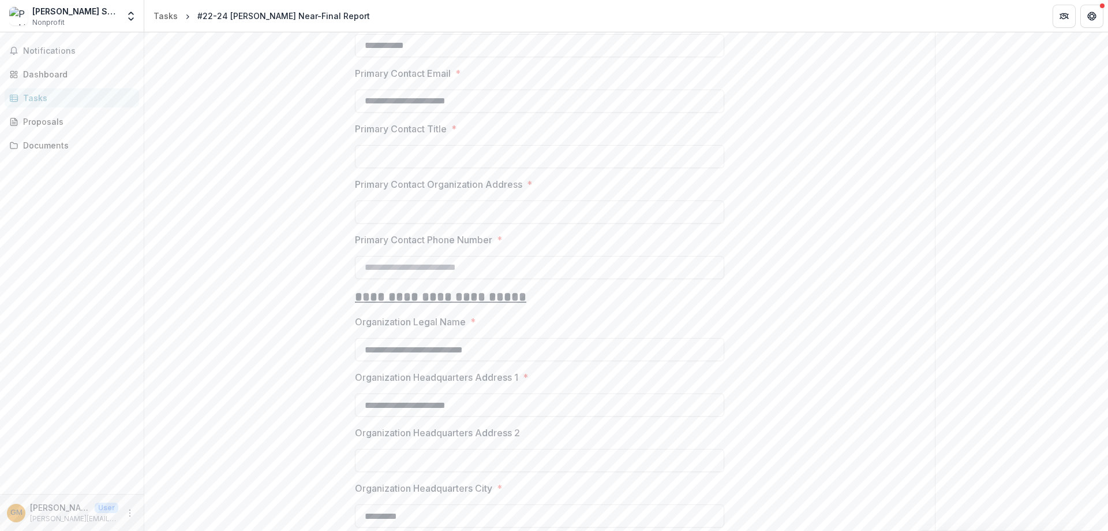
scroll to position [952, 0]
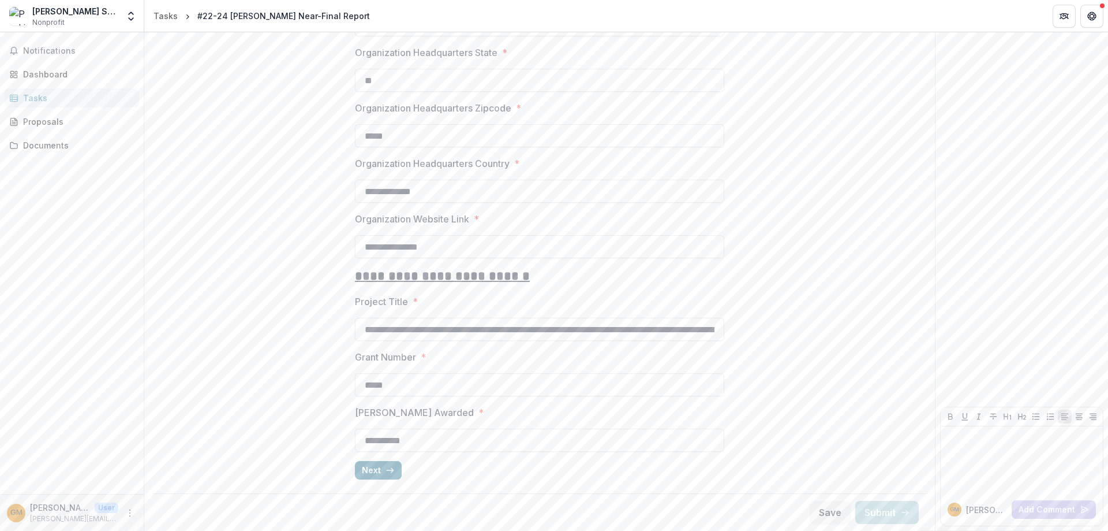
click at [371, 464] on button "Next" at bounding box center [378, 470] width 47 height 18
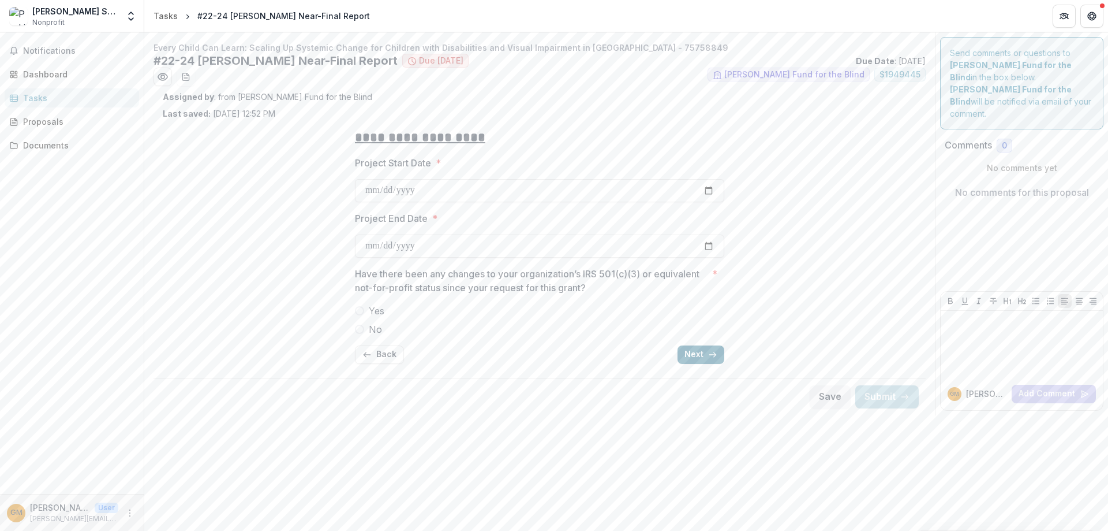
scroll to position [0, 0]
click at [713, 352] on icon "button" at bounding box center [712, 354] width 9 height 9
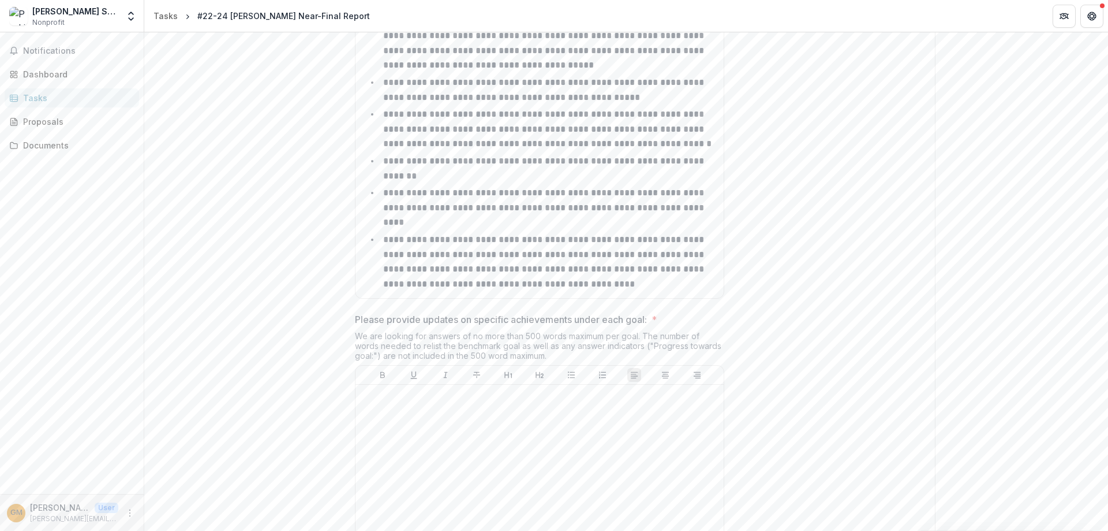
scroll to position [635, 0]
